Goal: Task Accomplishment & Management: Complete application form

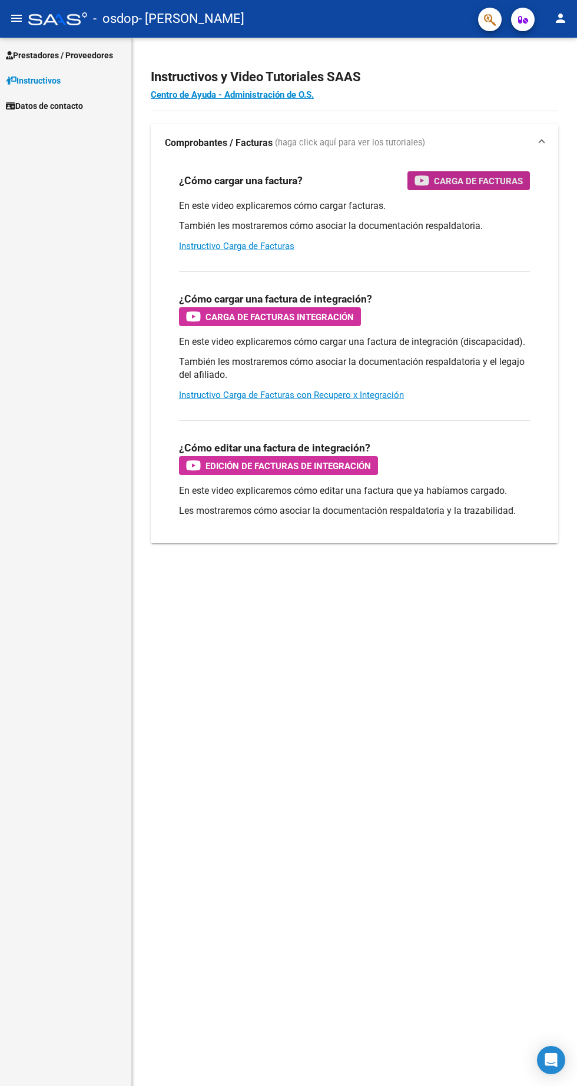
click at [501, 185] on span "Carga de Facturas" at bounding box center [478, 181] width 89 height 15
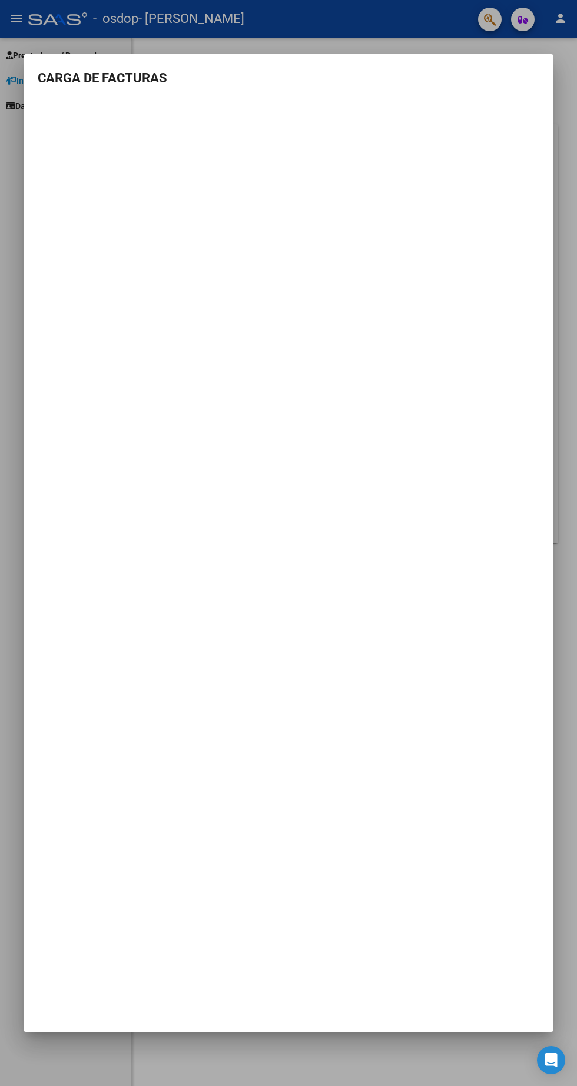
click at [201, 486] on mat-dialog-container "CARGA DE FACTURAS" at bounding box center [289, 543] width 530 height 978
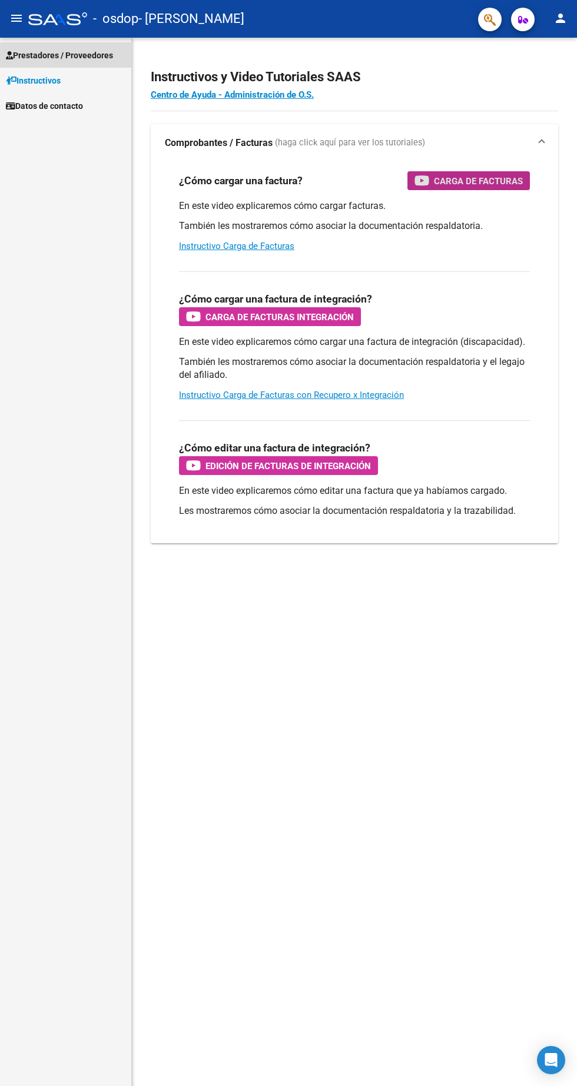
click at [97, 59] on span "Prestadores / Proveedores" at bounding box center [59, 55] width 107 height 13
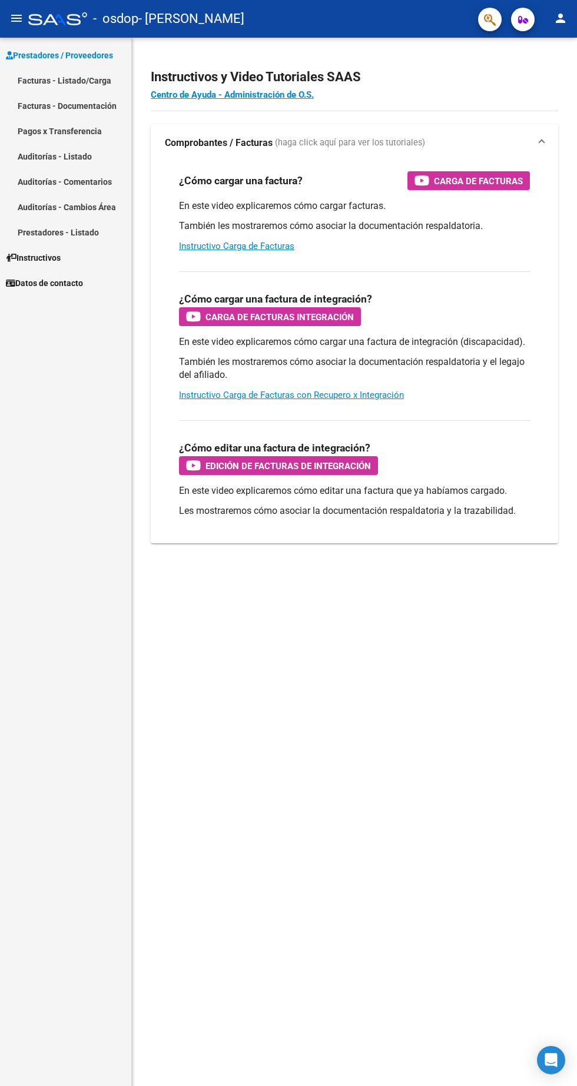
click at [95, 78] on link "Facturas - Listado/Carga" at bounding box center [65, 80] width 131 height 25
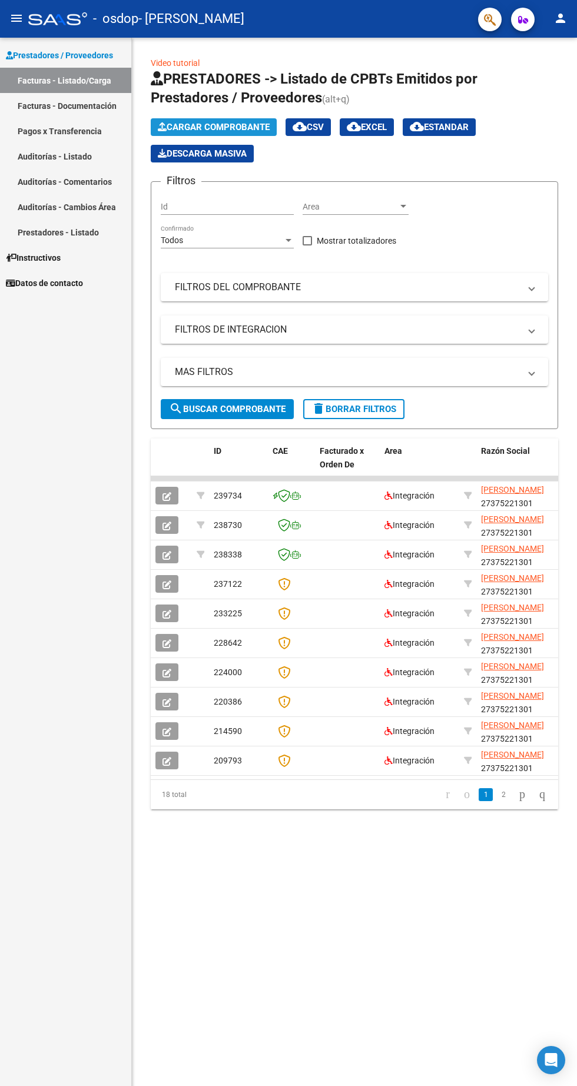
click at [254, 128] on span "Cargar Comprobante" at bounding box center [214, 127] width 112 height 11
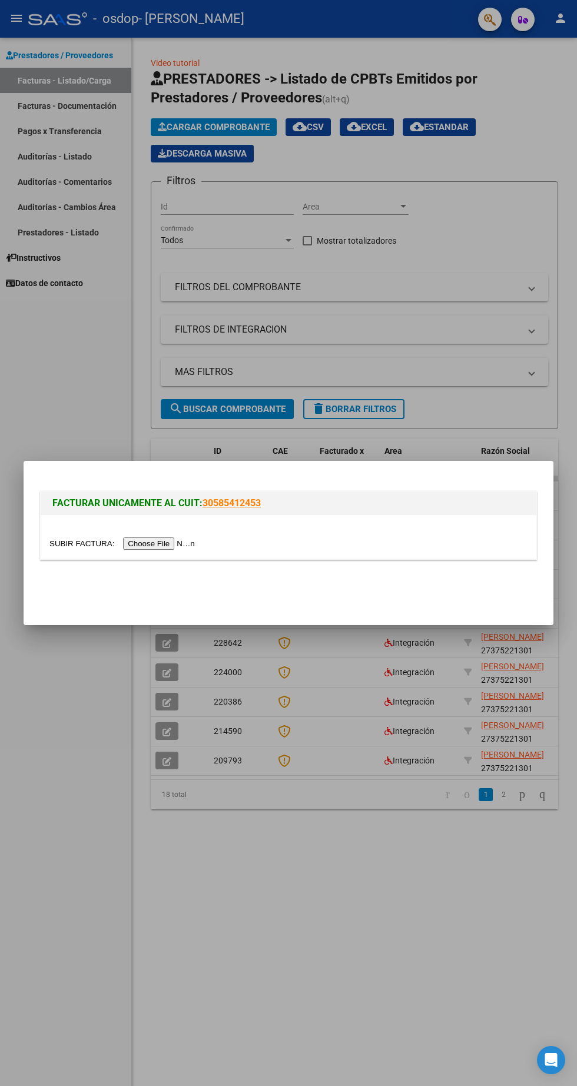
click at [169, 543] on input "file" at bounding box center [123, 543] width 149 height 12
click at [144, 545] on input "file" at bounding box center [123, 543] width 149 height 12
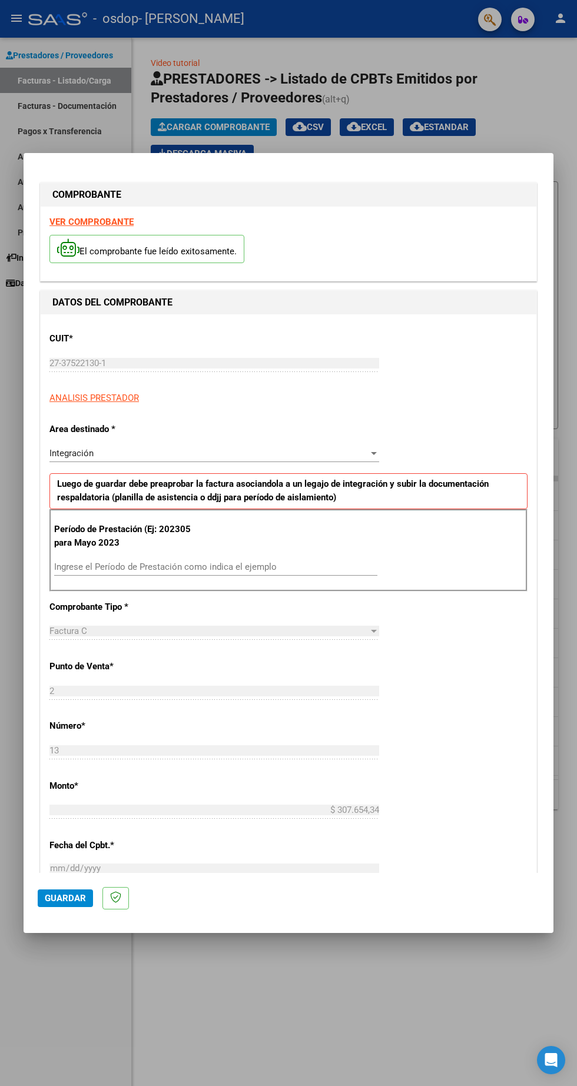
click at [283, 561] on input "Ingrese el Período de Prestación como indica el ejemplo" at bounding box center [215, 566] width 323 height 11
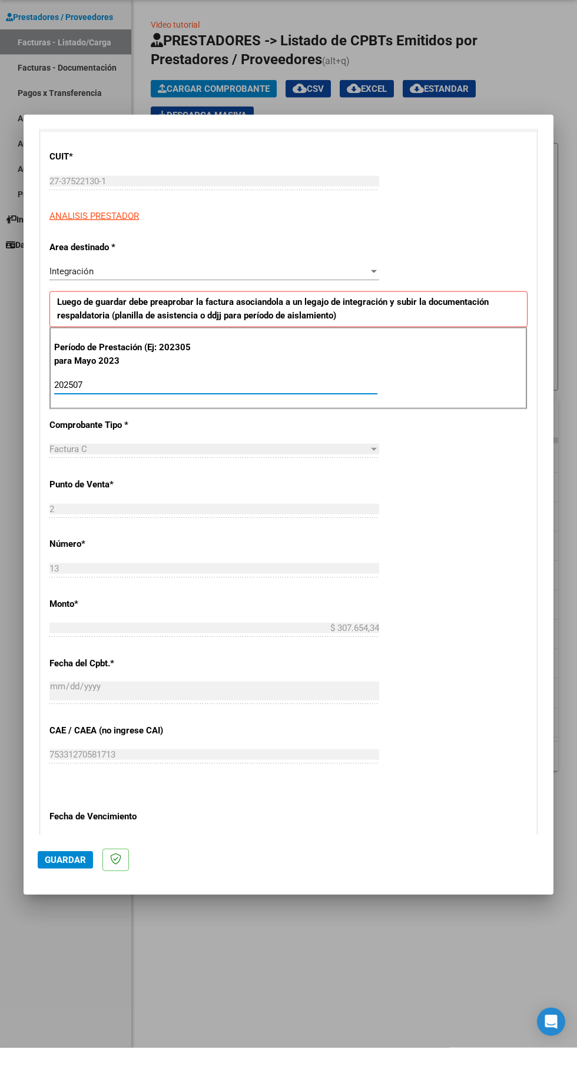
scroll to position [275, 0]
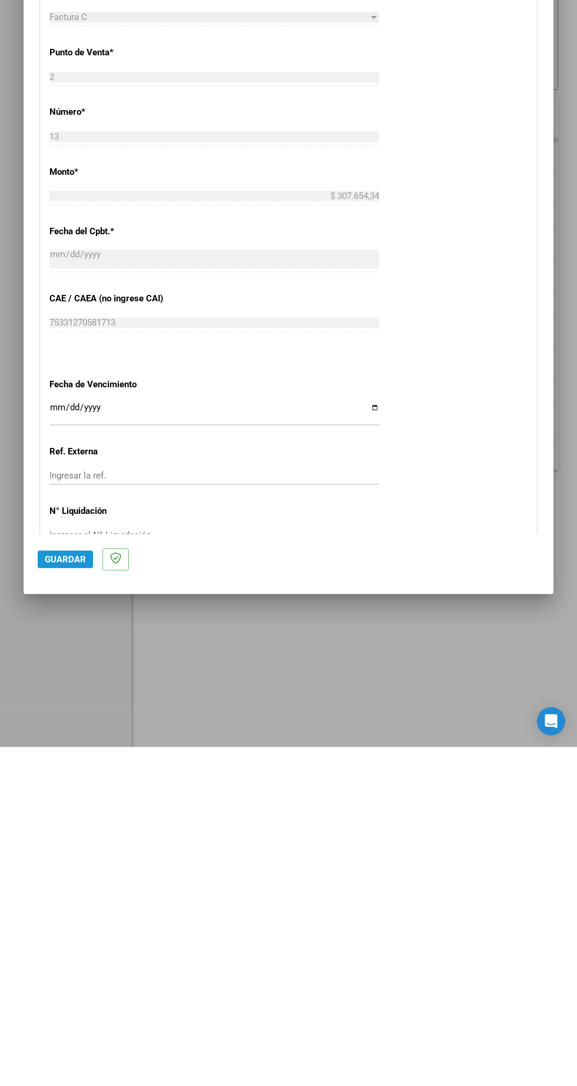
type input "202507"
click at [61, 903] on span "Guardar" at bounding box center [65, 898] width 41 height 11
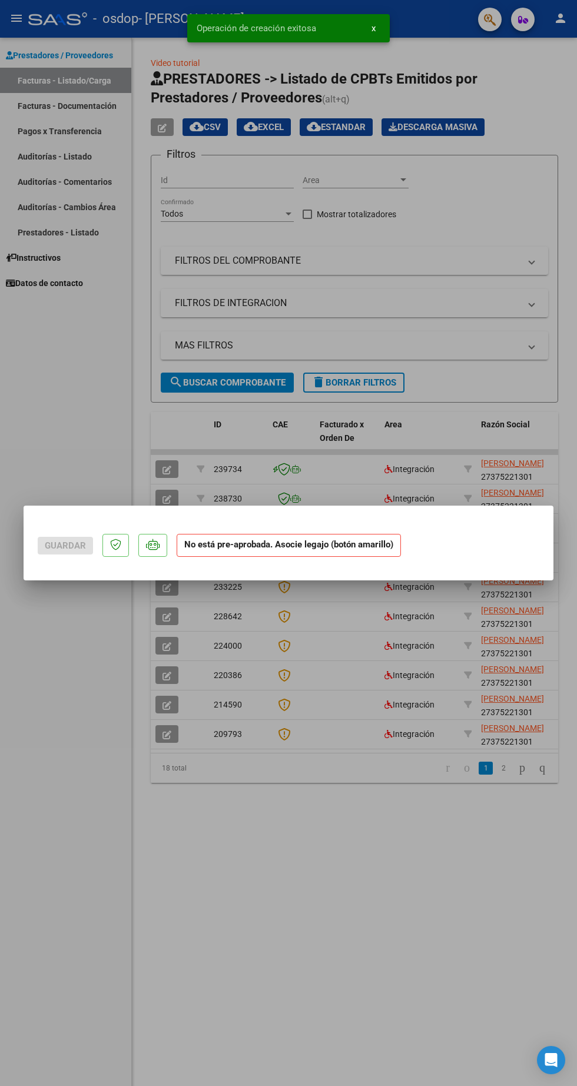
scroll to position [0, 0]
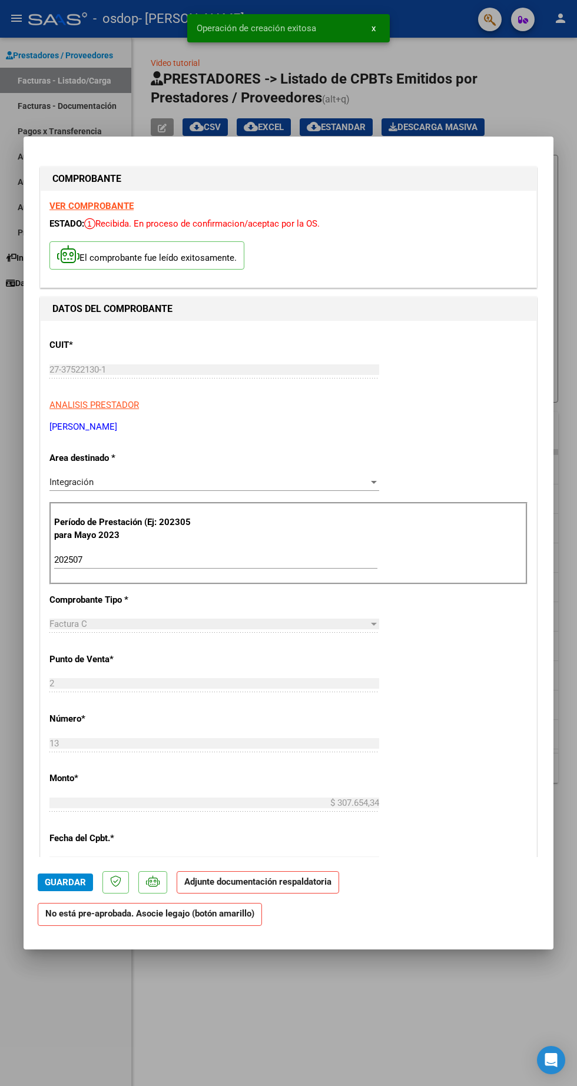
click at [218, 935] on p "No está pre-aprobada. Asocie legajo (botón amarillo)" at bounding box center [155, 919] width 234 height 32
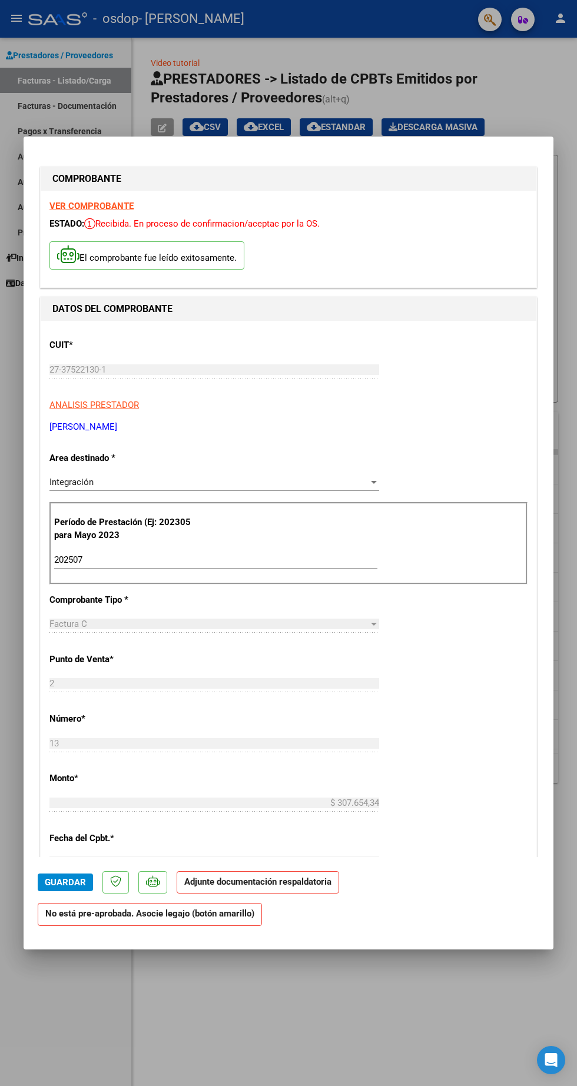
click at [208, 241] on p "El comprobante fue leído exitosamente." at bounding box center [146, 255] width 195 height 29
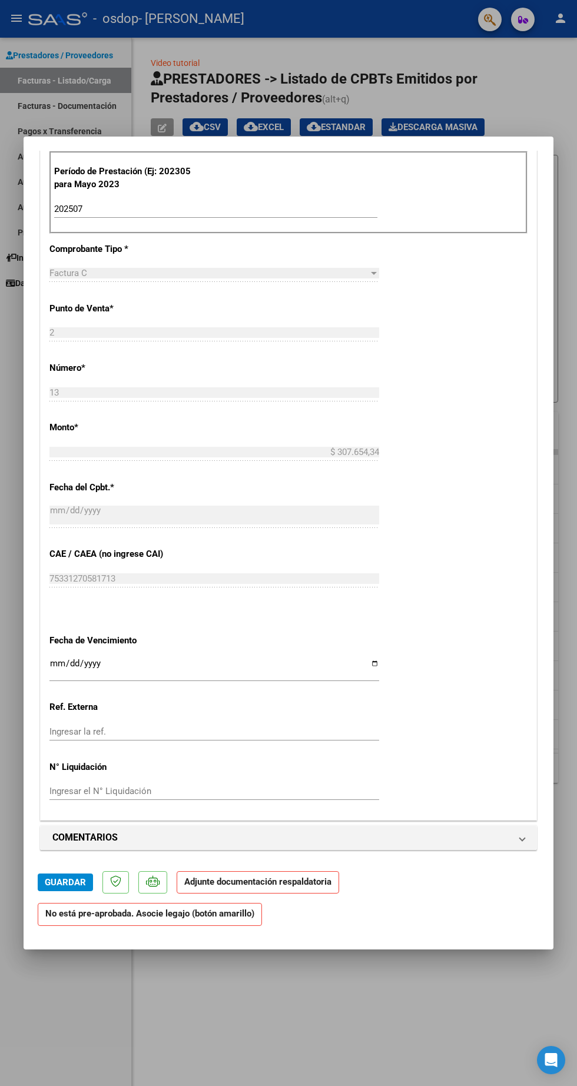
scroll to position [355, 0]
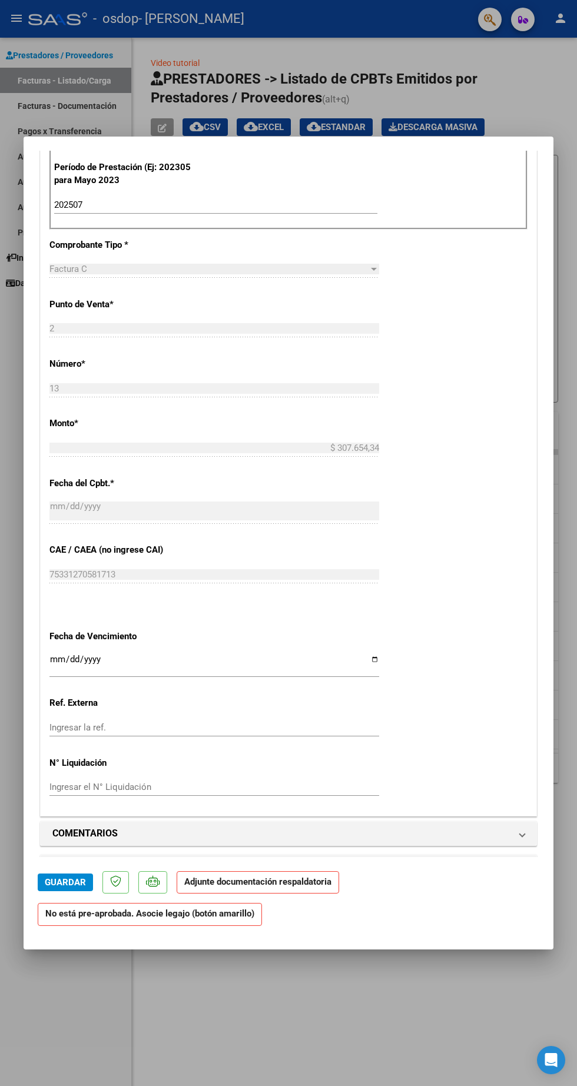
click at [124, 892] on span "Asociar Legajo" at bounding box center [120, 897] width 71 height 11
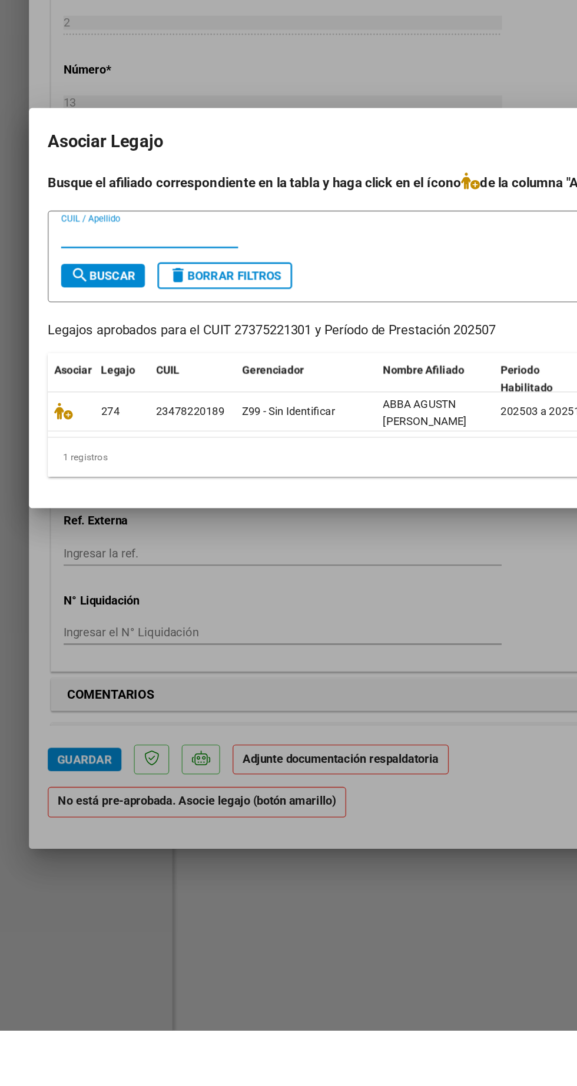
click at [54, 624] on icon at bounding box center [49, 620] width 14 height 13
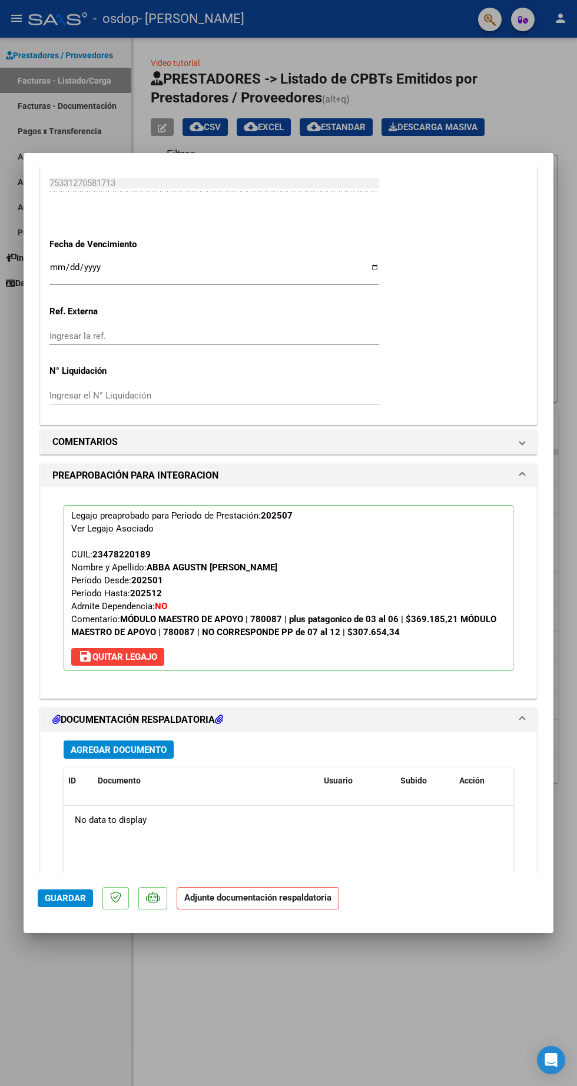
scroll to position [790, 0]
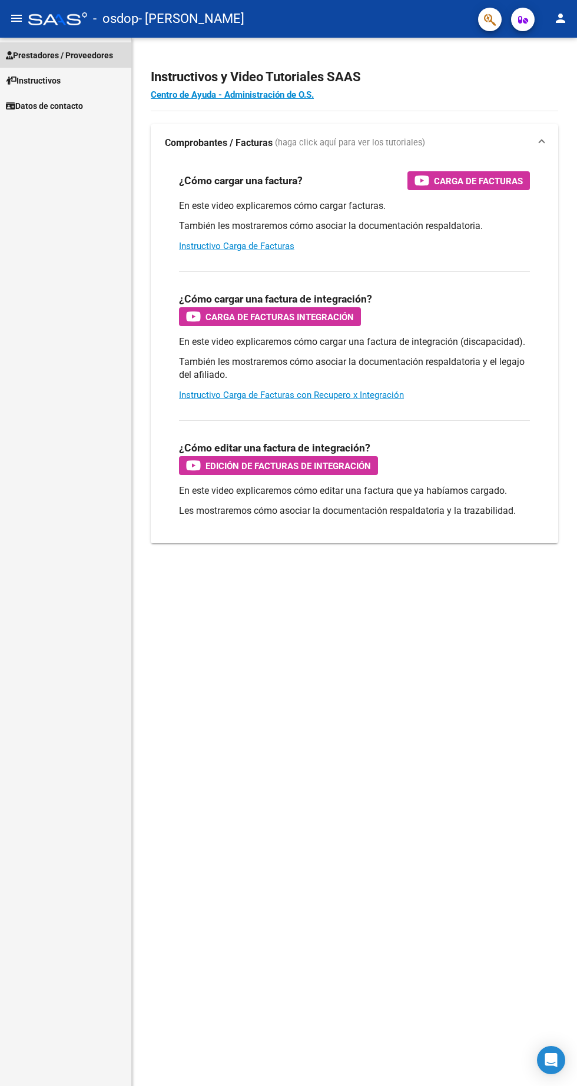
click at [95, 50] on span "Prestadores / Proveedores" at bounding box center [59, 55] width 107 height 13
click at [98, 58] on span "Prestadores / Proveedores" at bounding box center [59, 55] width 107 height 13
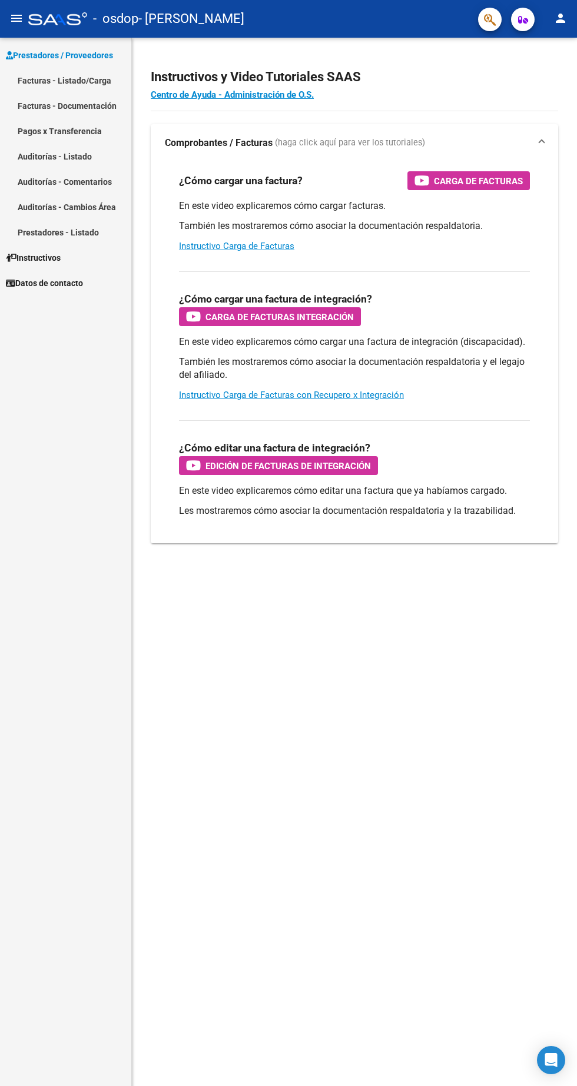
click at [104, 84] on link "Facturas - Listado/Carga" at bounding box center [65, 80] width 131 height 25
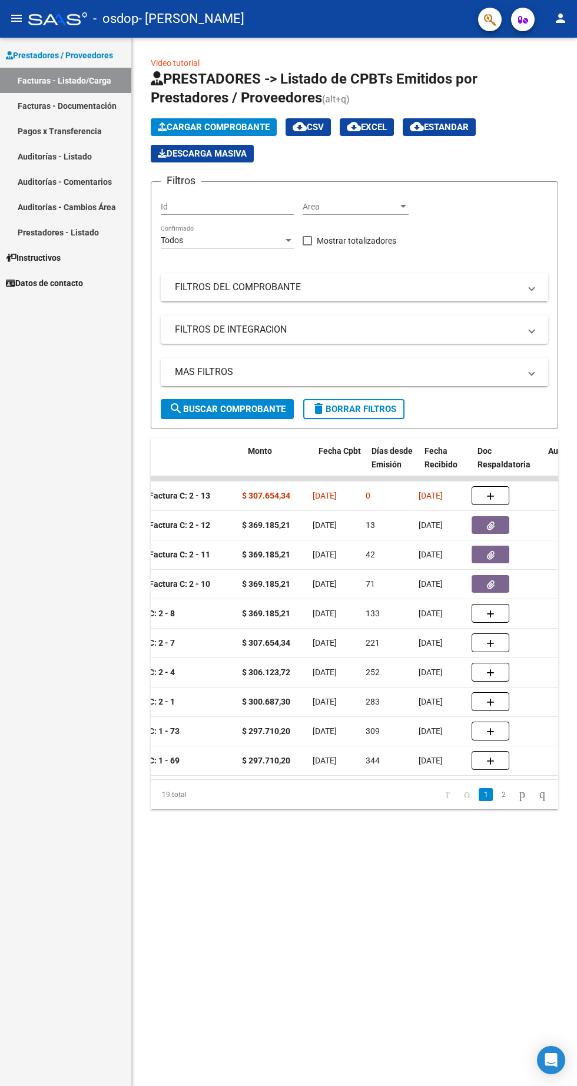
scroll to position [0, 444]
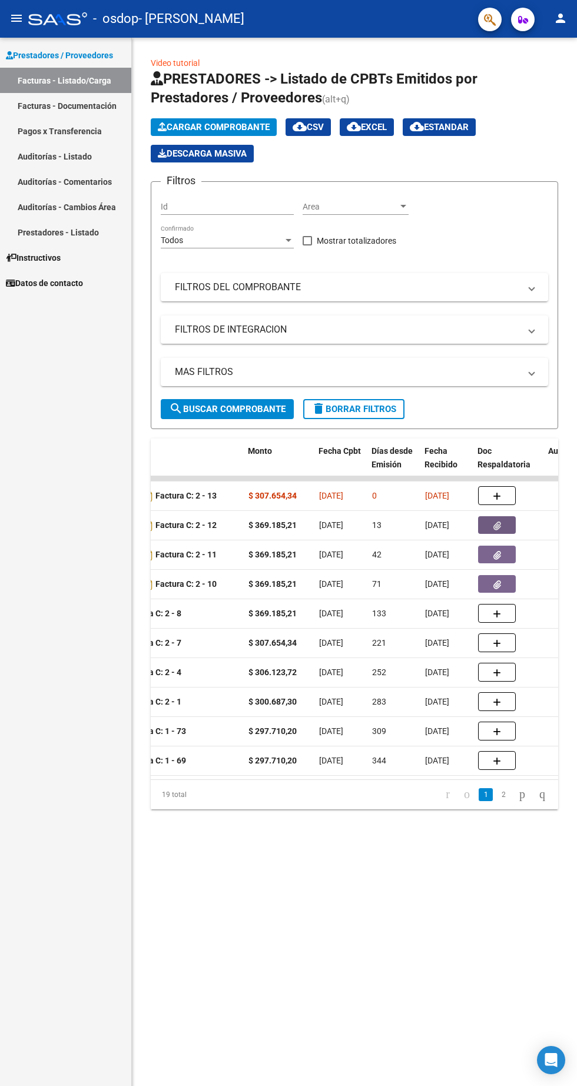
click at [496, 526] on icon "button" at bounding box center [497, 525] width 8 height 9
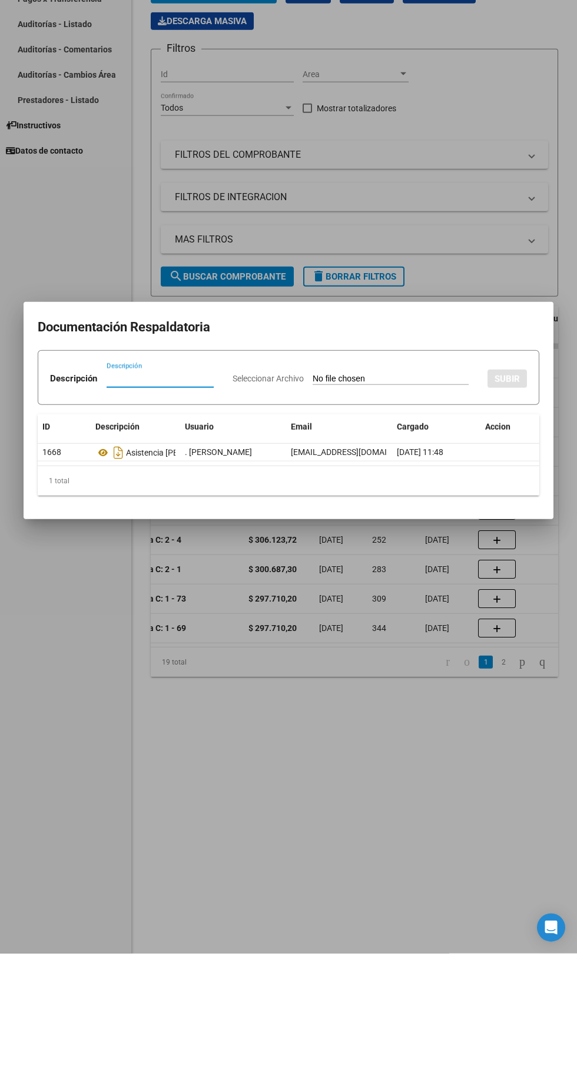
click at [122, 594] on icon "Descargar documento" at bounding box center [118, 585] width 15 height 19
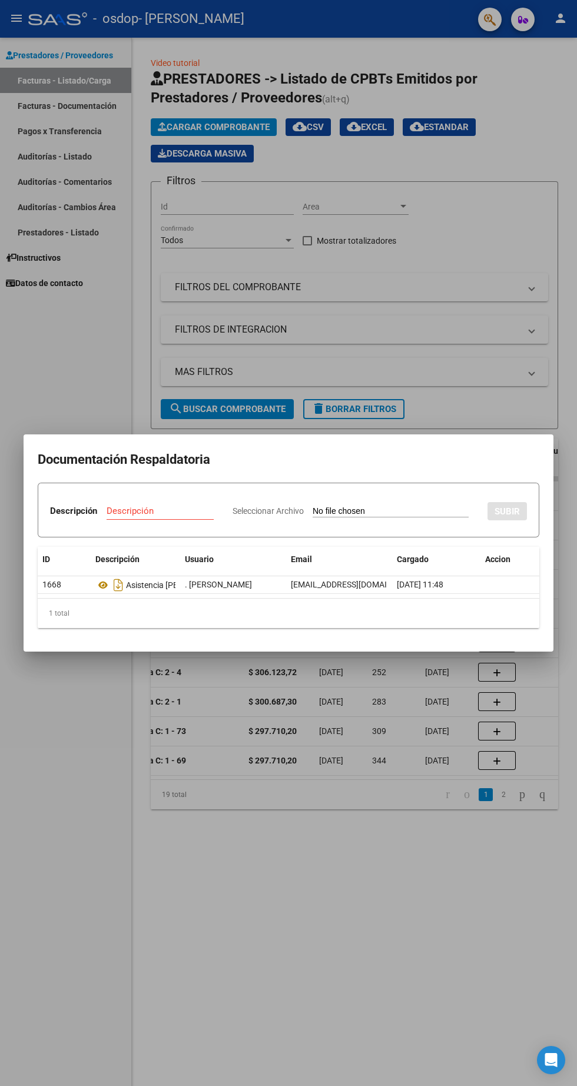
click at [398, 936] on div at bounding box center [288, 543] width 577 height 1086
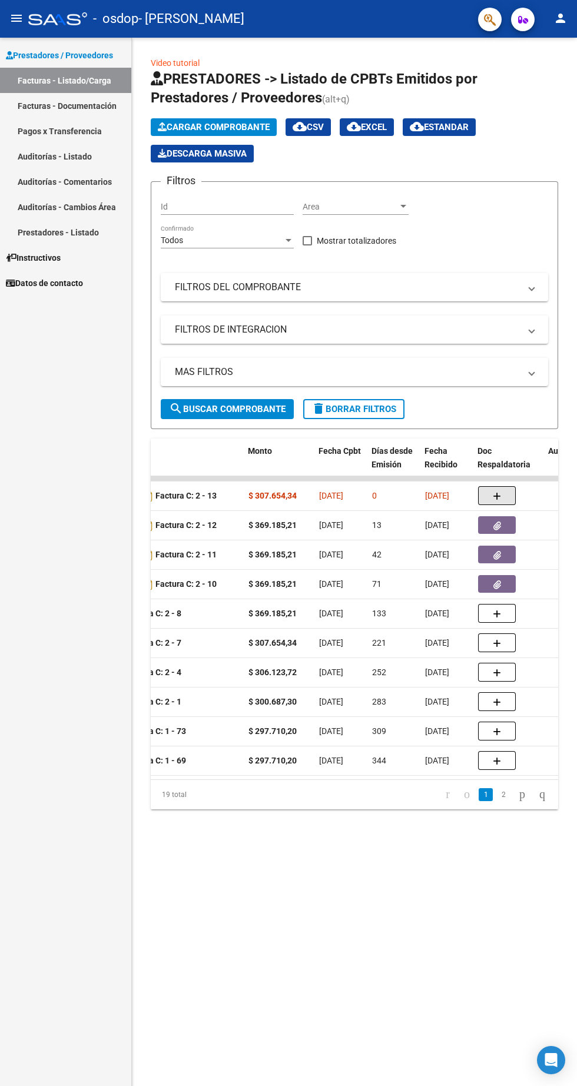
click at [496, 492] on icon "button" at bounding box center [497, 496] width 8 height 9
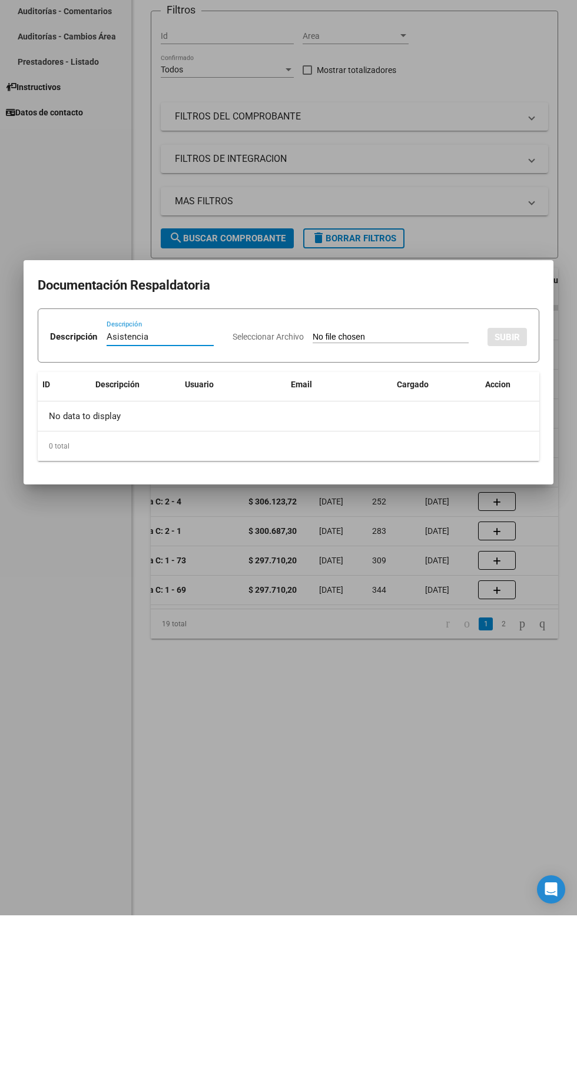
type input "Asistencia"
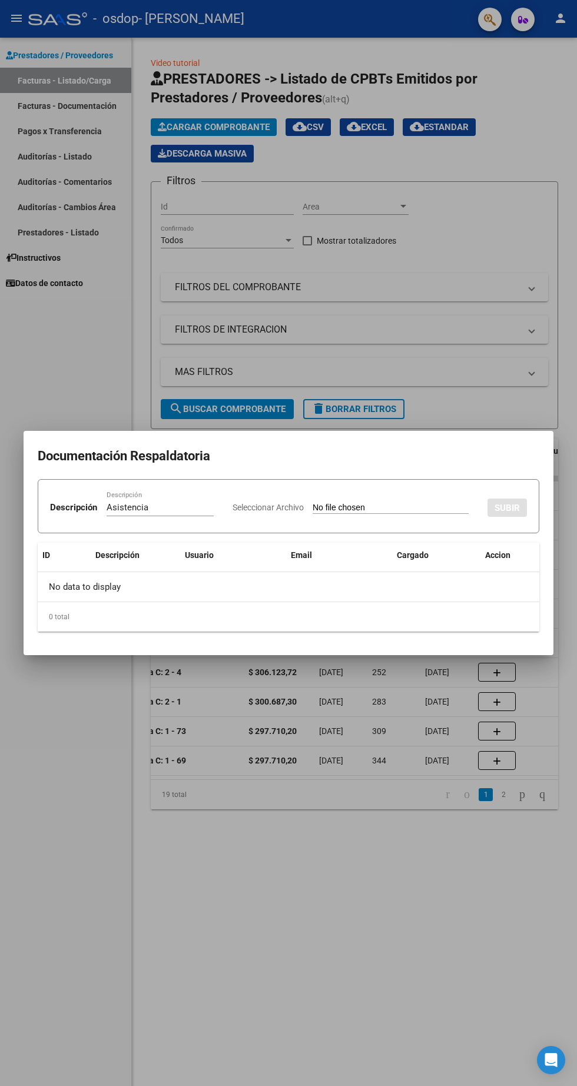
click at [330, 352] on div at bounding box center [288, 543] width 577 height 1086
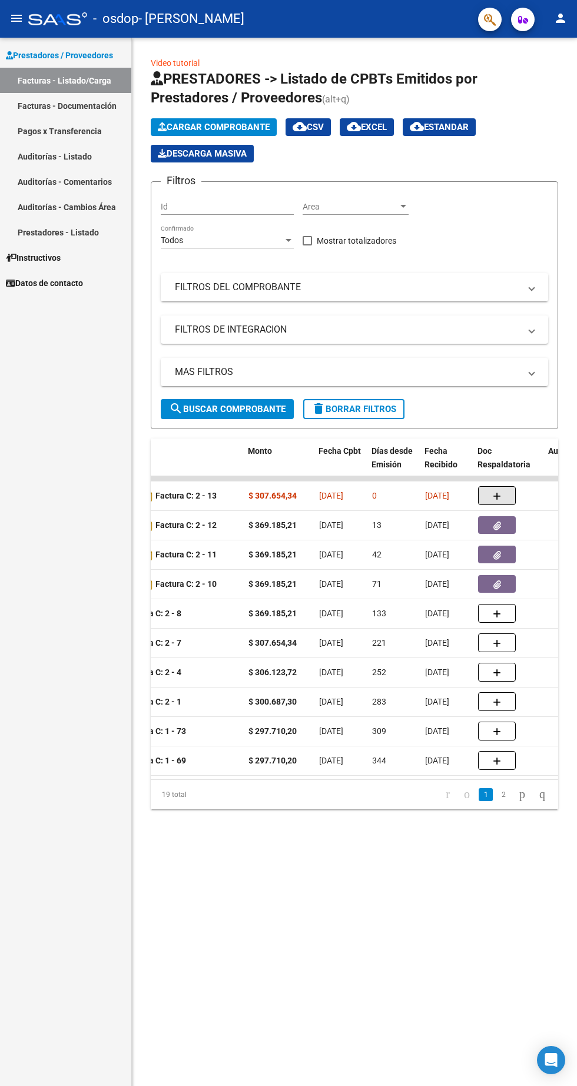
click at [496, 492] on icon "button" at bounding box center [497, 496] width 8 height 9
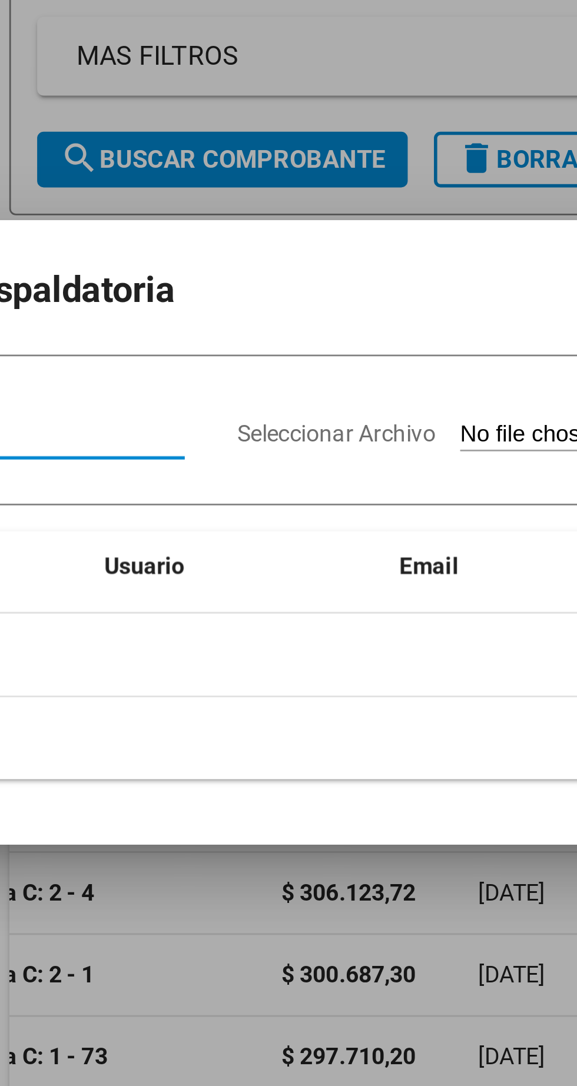
click at [313, 514] on input "Seleccionar Archivo" at bounding box center [391, 508] width 156 height 11
type input "C:\fakepath\27375221301-FACTURA_C-2-12-ANEXO-ASISTENCIA [PERSON_NAME] .pdf"
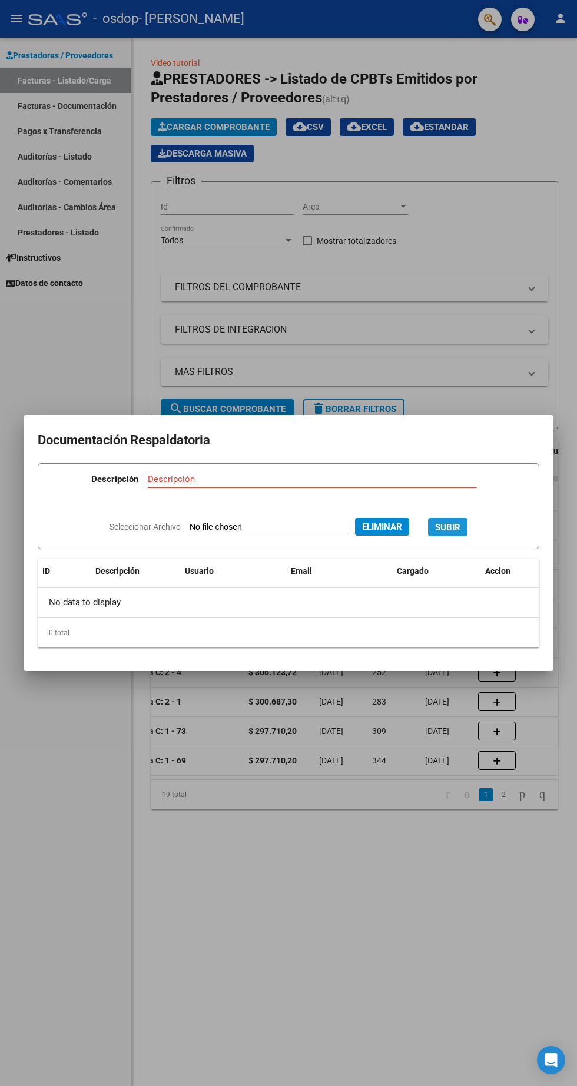
click at [463, 534] on button "SUBIR" at bounding box center [447, 527] width 39 height 18
click at [325, 484] on input "Descripción" at bounding box center [264, 479] width 314 height 11
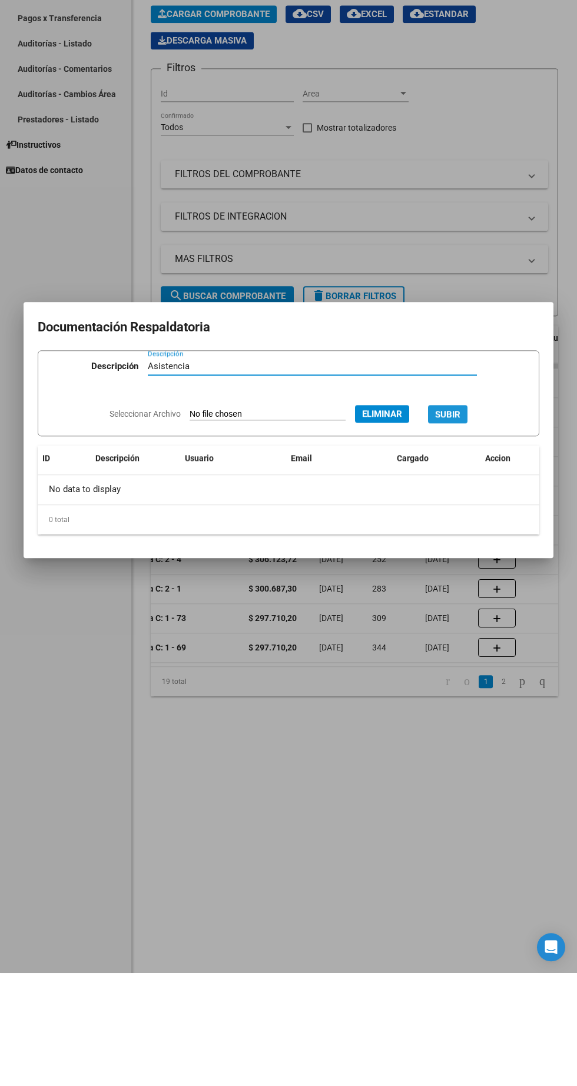
type input "Asistencia"
click at [458, 526] on span "SUBIR" at bounding box center [447, 527] width 25 height 11
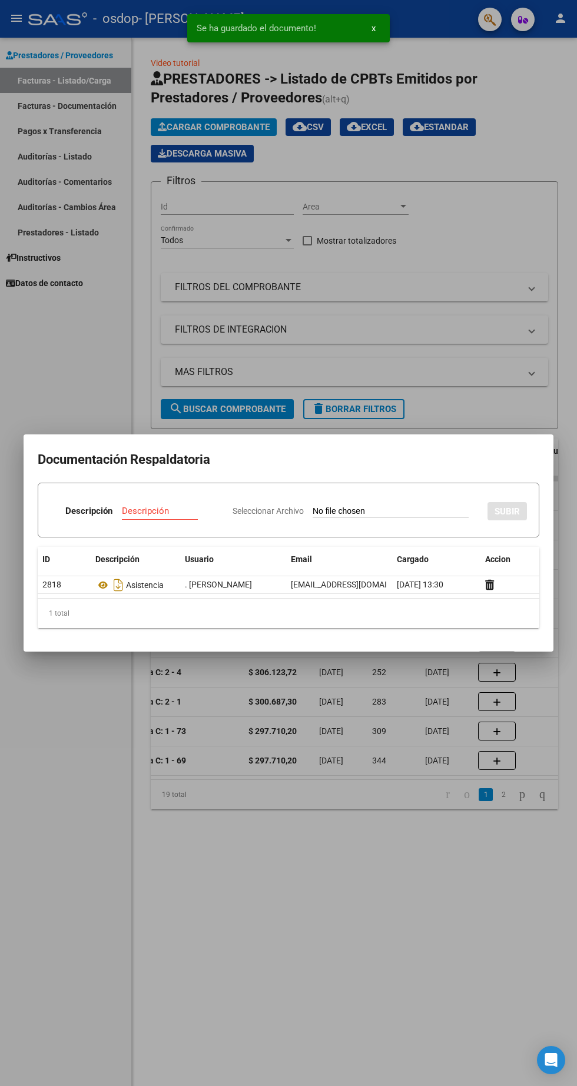
click at [333, 907] on div at bounding box center [288, 543] width 577 height 1086
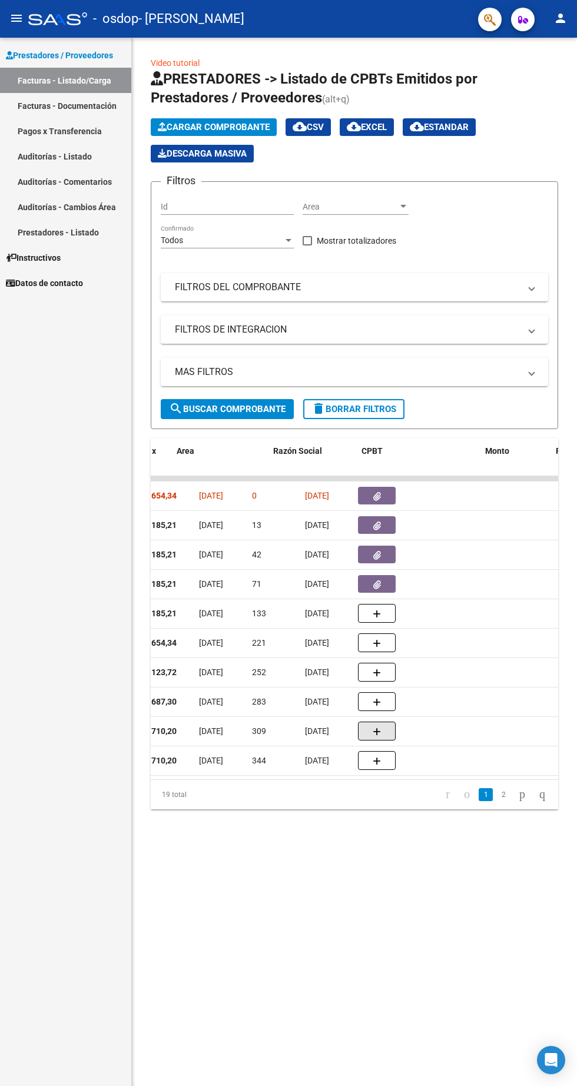
scroll to position [0, 0]
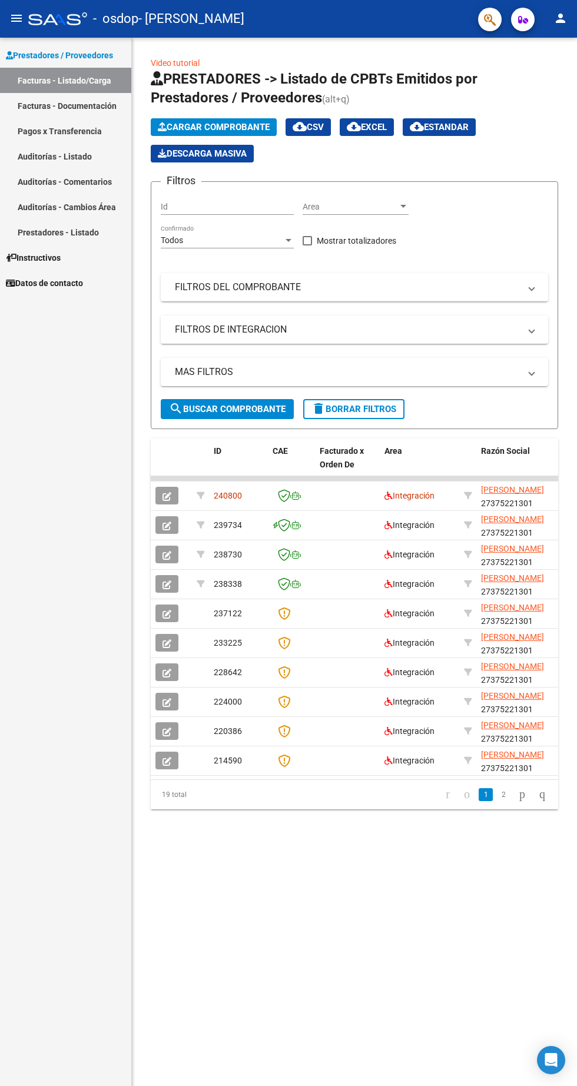
click at [223, 497] on span "240800" at bounding box center [228, 495] width 28 height 9
click at [200, 496] on icon at bounding box center [201, 495] width 8 height 8
type input "202507"
type input "23478220189"
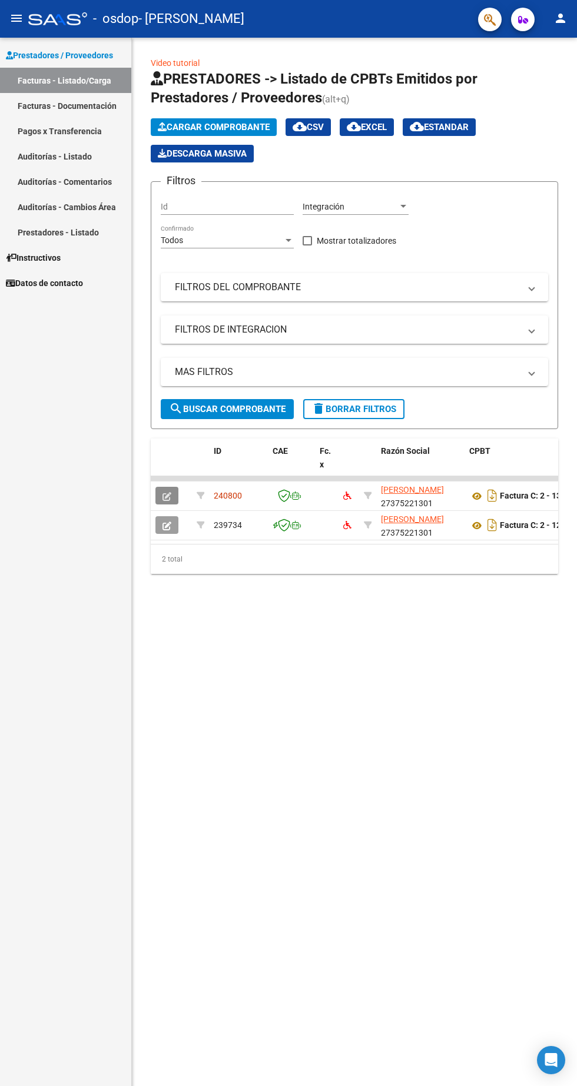
click at [167, 500] on icon "button" at bounding box center [166, 496] width 9 height 9
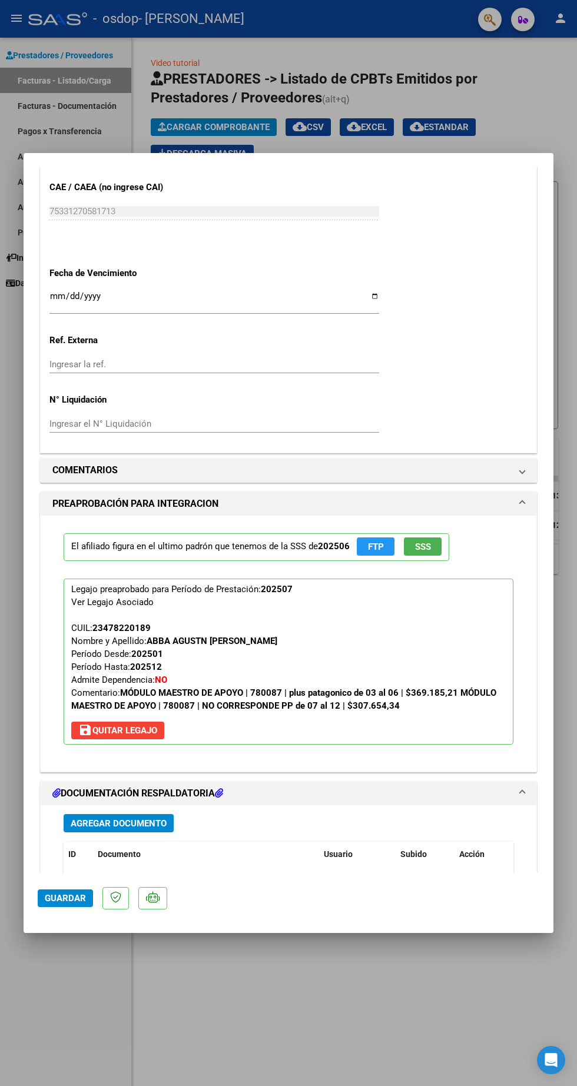
scroll to position [835, 0]
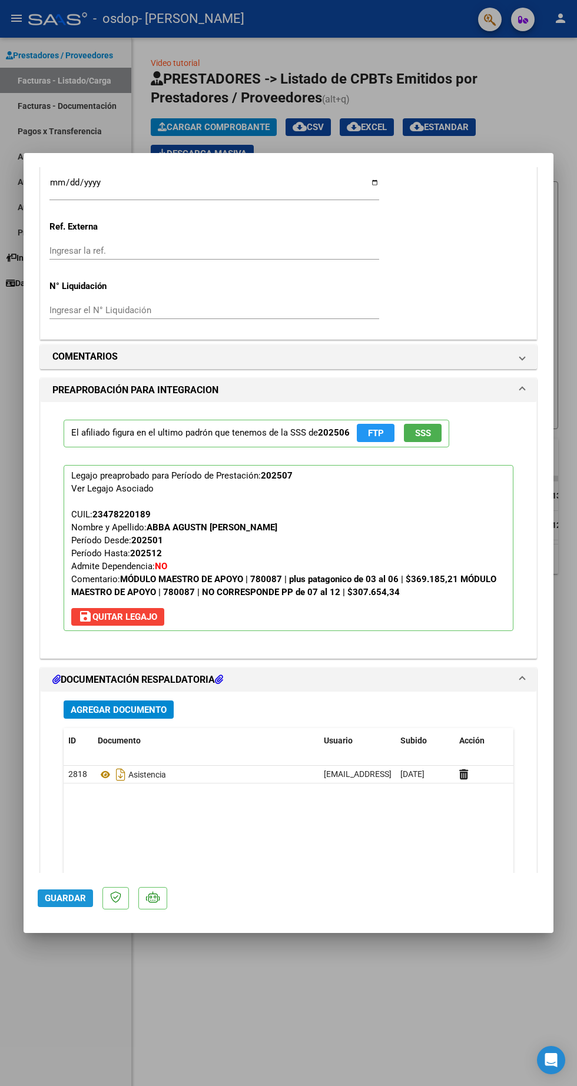
click at [51, 903] on span "Guardar" at bounding box center [65, 898] width 41 height 11
click at [359, 1032] on div at bounding box center [288, 543] width 577 height 1086
type input "$ 0,00"
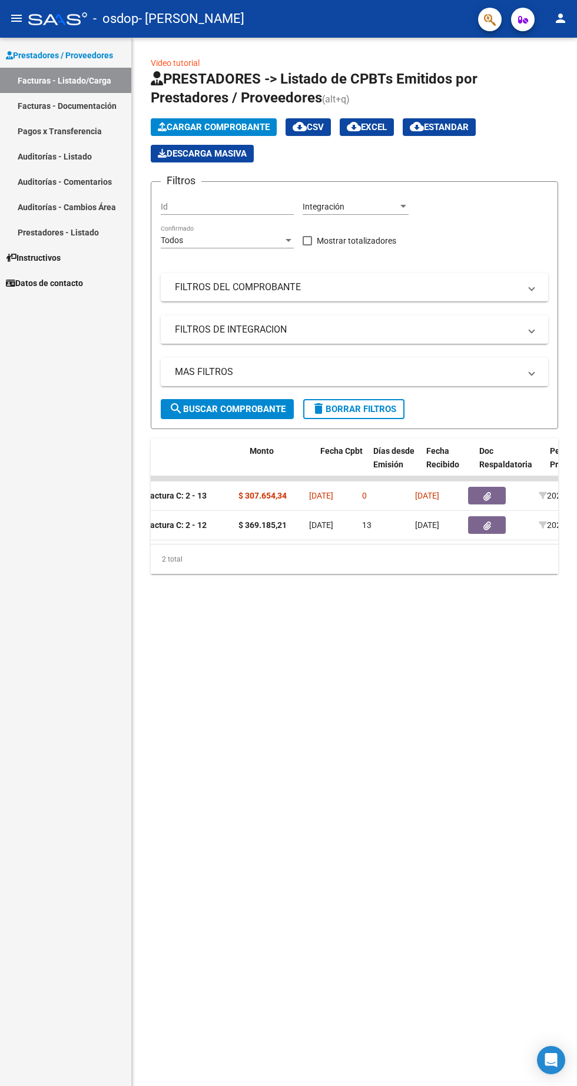
scroll to position [0, 358]
